Goal: Navigation & Orientation: Find specific page/section

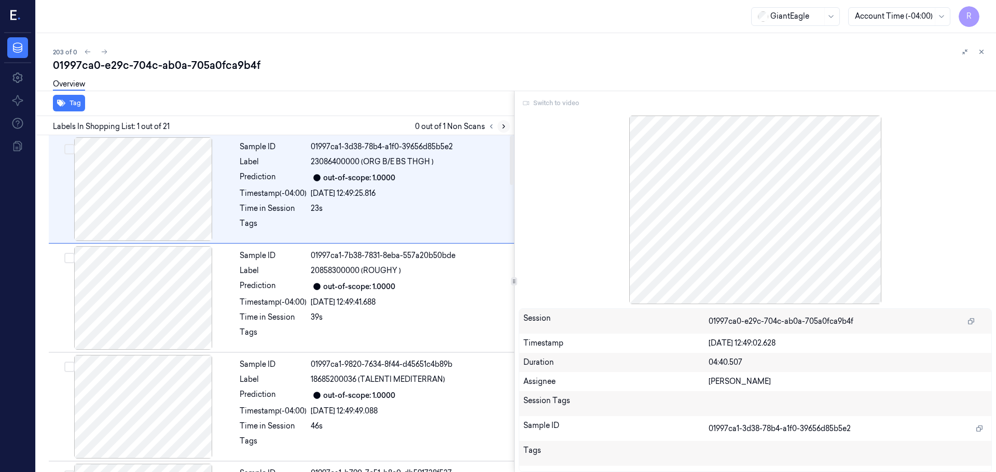
click at [502, 128] on icon at bounding box center [503, 126] width 7 height 7
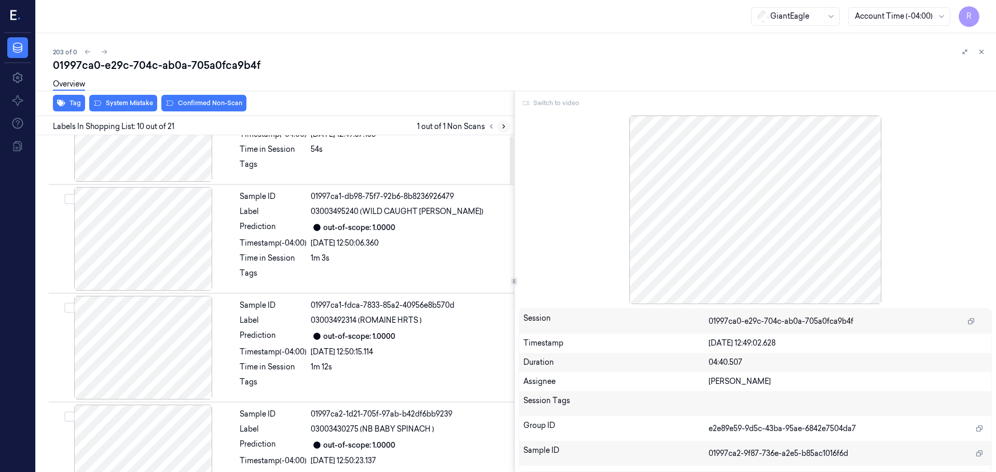
click at [502, 128] on icon at bounding box center [503, 126] width 7 height 7
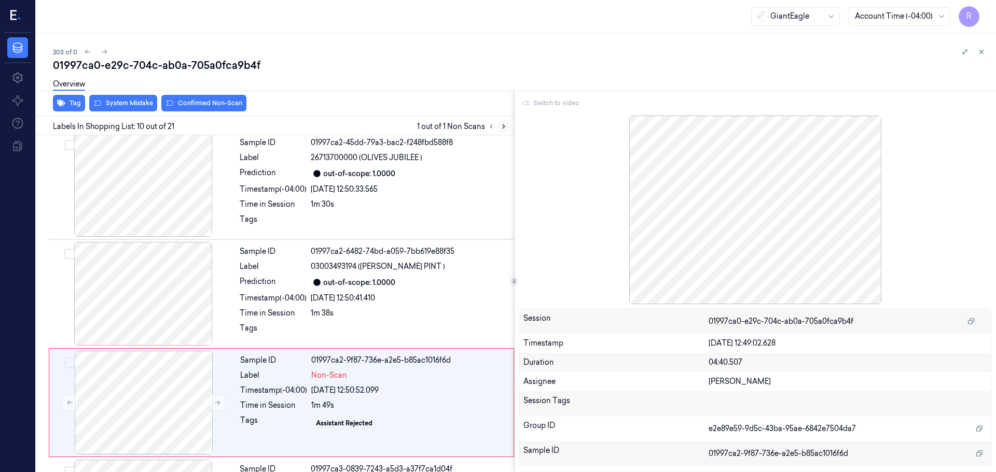
click at [502, 128] on icon at bounding box center [503, 126] width 7 height 7
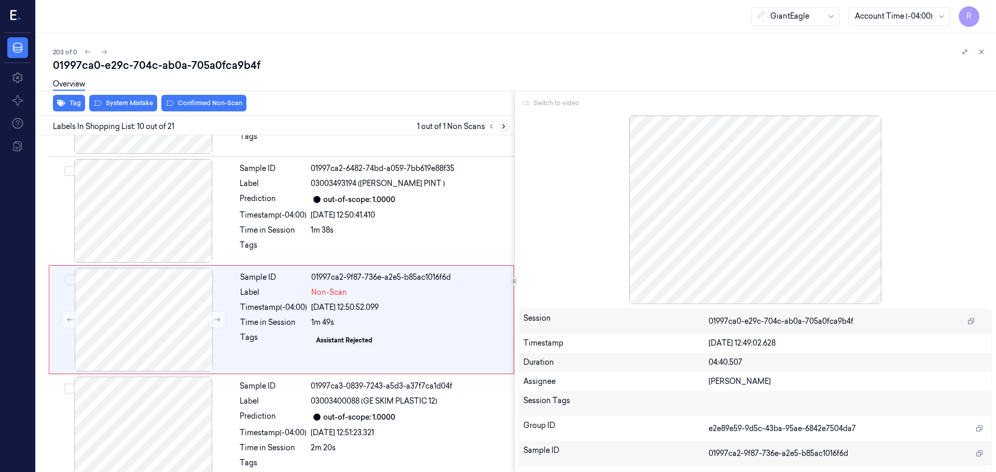
click at [502, 128] on icon at bounding box center [503, 126] width 7 height 7
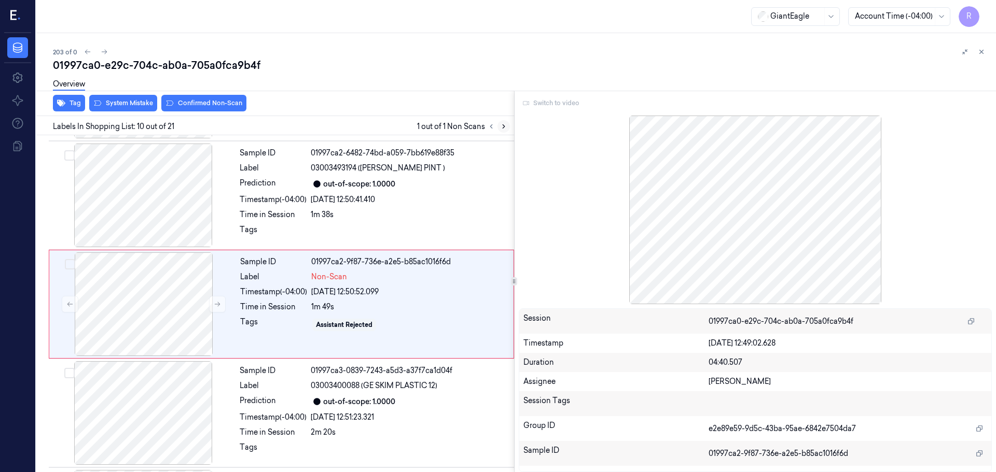
click at [502, 128] on icon at bounding box center [503, 126] width 7 height 7
click at [496, 127] on button at bounding box center [491, 126] width 12 height 12
click at [495, 127] on button at bounding box center [491, 126] width 12 height 12
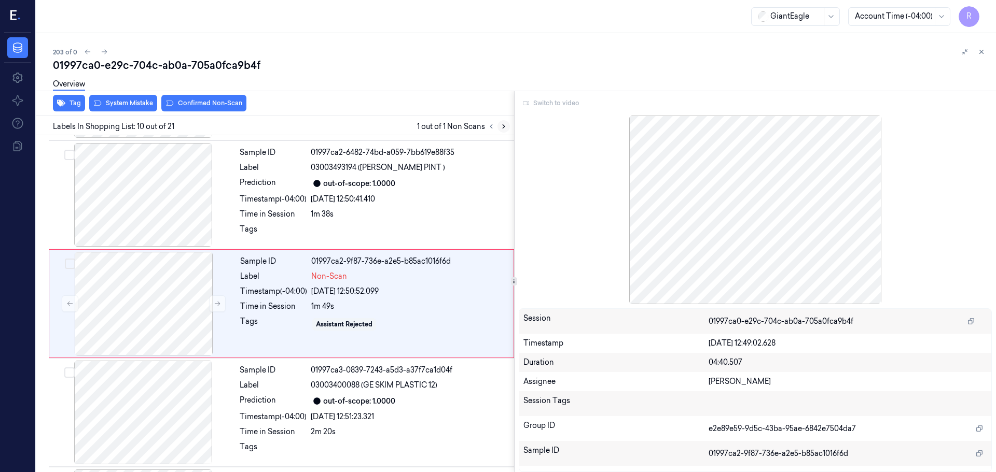
click at [503, 126] on icon at bounding box center [503, 126] width 7 height 7
click at [494, 128] on icon at bounding box center [491, 126] width 7 height 7
click at [502, 129] on icon at bounding box center [503, 126] width 7 height 7
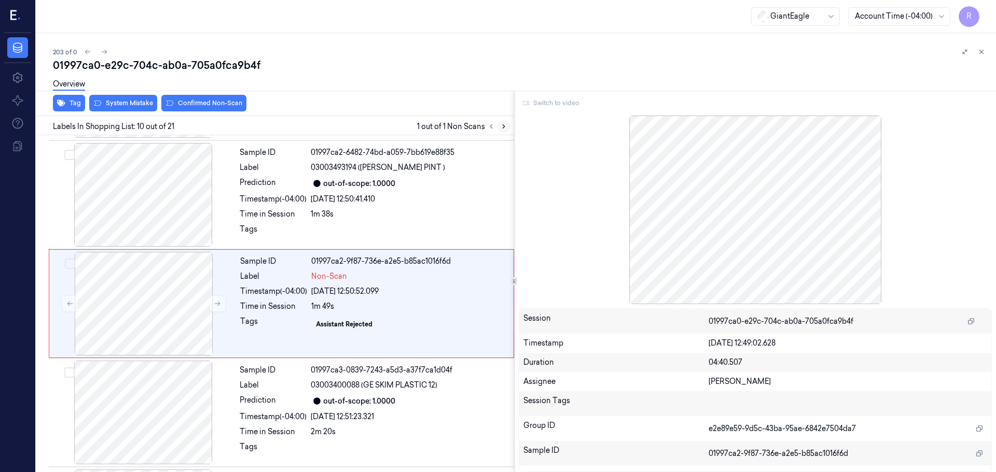
click at [504, 129] on icon at bounding box center [503, 126] width 7 height 7
click at [493, 128] on icon at bounding box center [491, 126] width 7 height 7
click at [499, 128] on button at bounding box center [503, 126] width 12 height 12
click at [493, 126] on icon at bounding box center [491, 126] width 7 height 7
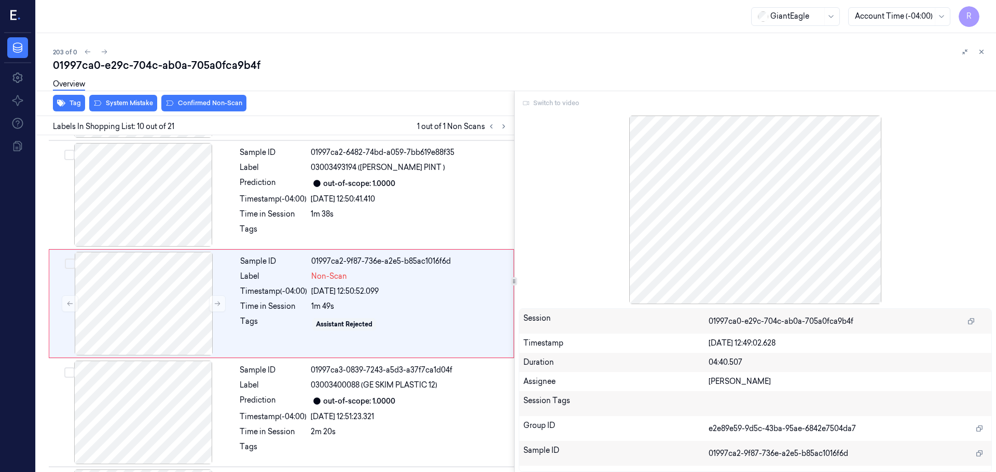
click at [556, 105] on div "Switch to video" at bounding box center [756, 103] width 474 height 17
click at [558, 112] on div "Switch to video Session 01997ca0-e29c-704c-ab0a-705a0fca9b4f Timestamp 24/09/20…" at bounding box center [755, 282] width 482 height 382
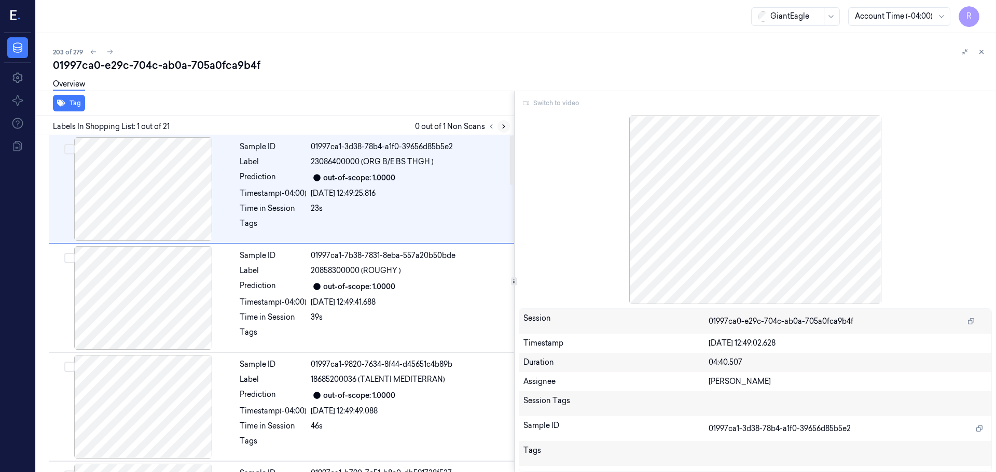
click at [502, 123] on icon at bounding box center [503, 126] width 7 height 7
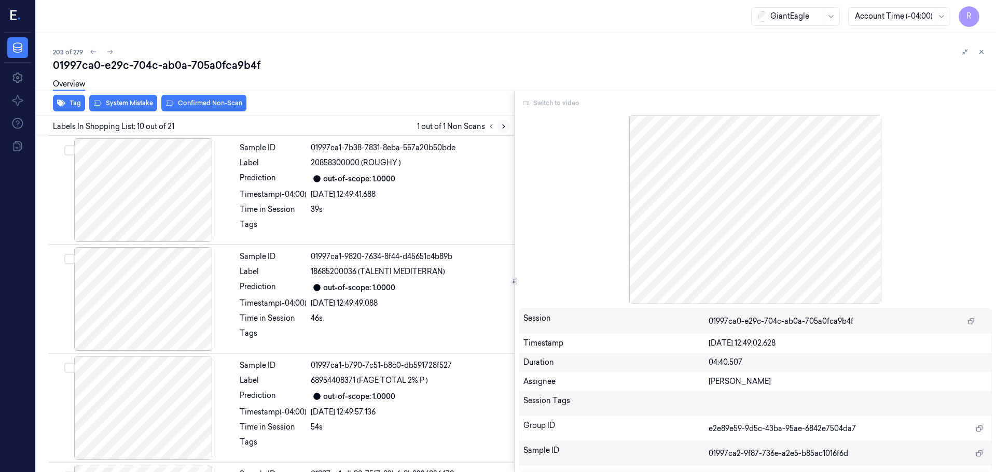
click at [502, 123] on icon at bounding box center [503, 126] width 7 height 7
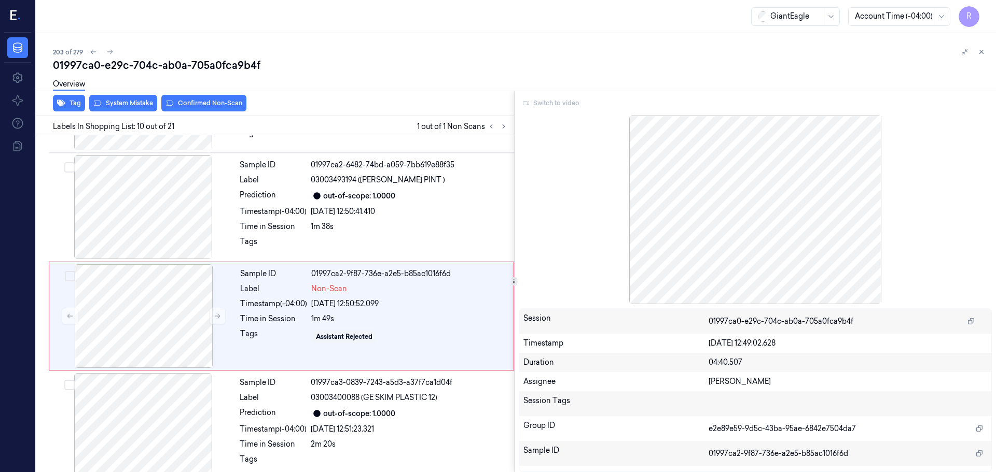
scroll to position [866, 0]
